Goal: Task Accomplishment & Management: Manage account settings

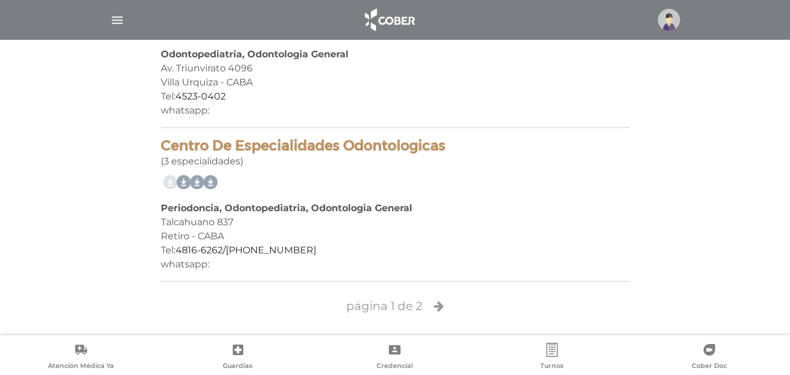
scroll to position [2836, 0]
click at [399, 13] on img at bounding box center [388, 20] width 61 height 28
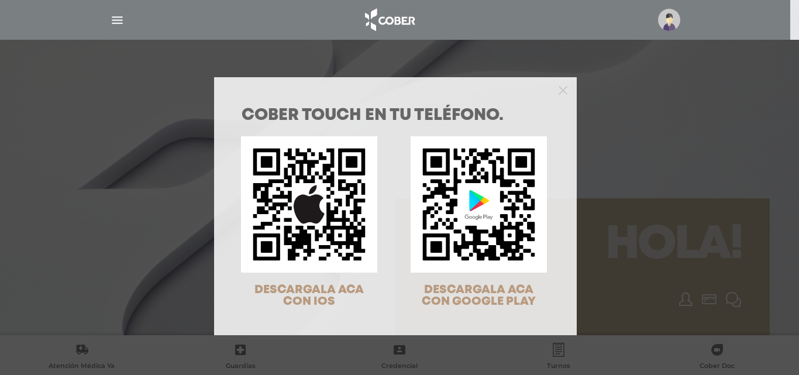
click at [551, 88] on div at bounding box center [395, 88] width 363 height 23
click at [558, 88] on polygon "Close" at bounding box center [562, 90] width 9 height 9
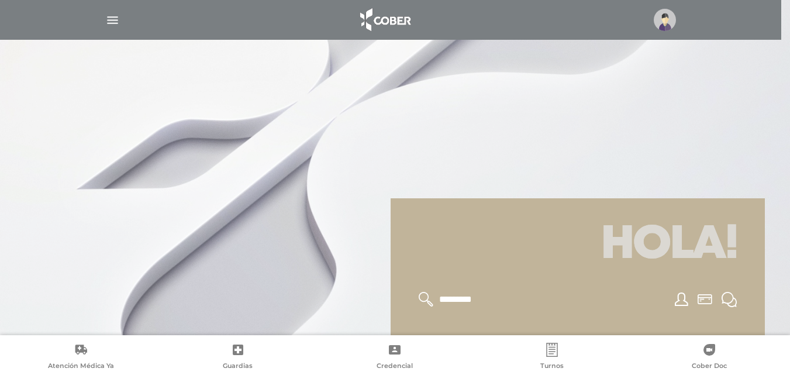
click at [669, 25] on img at bounding box center [665, 20] width 22 height 22
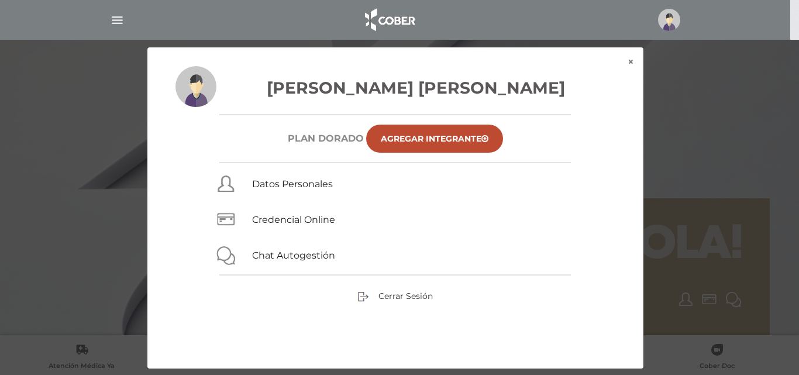
drag, startPoint x: 389, startPoint y: 288, endPoint x: 395, endPoint y: 302, distance: 15.4
click at [389, 288] on div "Caceres Oscar Casimiro Plan DORADO Agregar Integrante Datos Personales Credenci…" at bounding box center [395, 217] width 496 height 302
click at [395, 302] on div "Cerrar Sesión" at bounding box center [395, 295] width 440 height 13
click at [402, 299] on span "Cerrar Sesión" at bounding box center [405, 296] width 54 height 11
